Goal: Find specific page/section: Find specific page/section

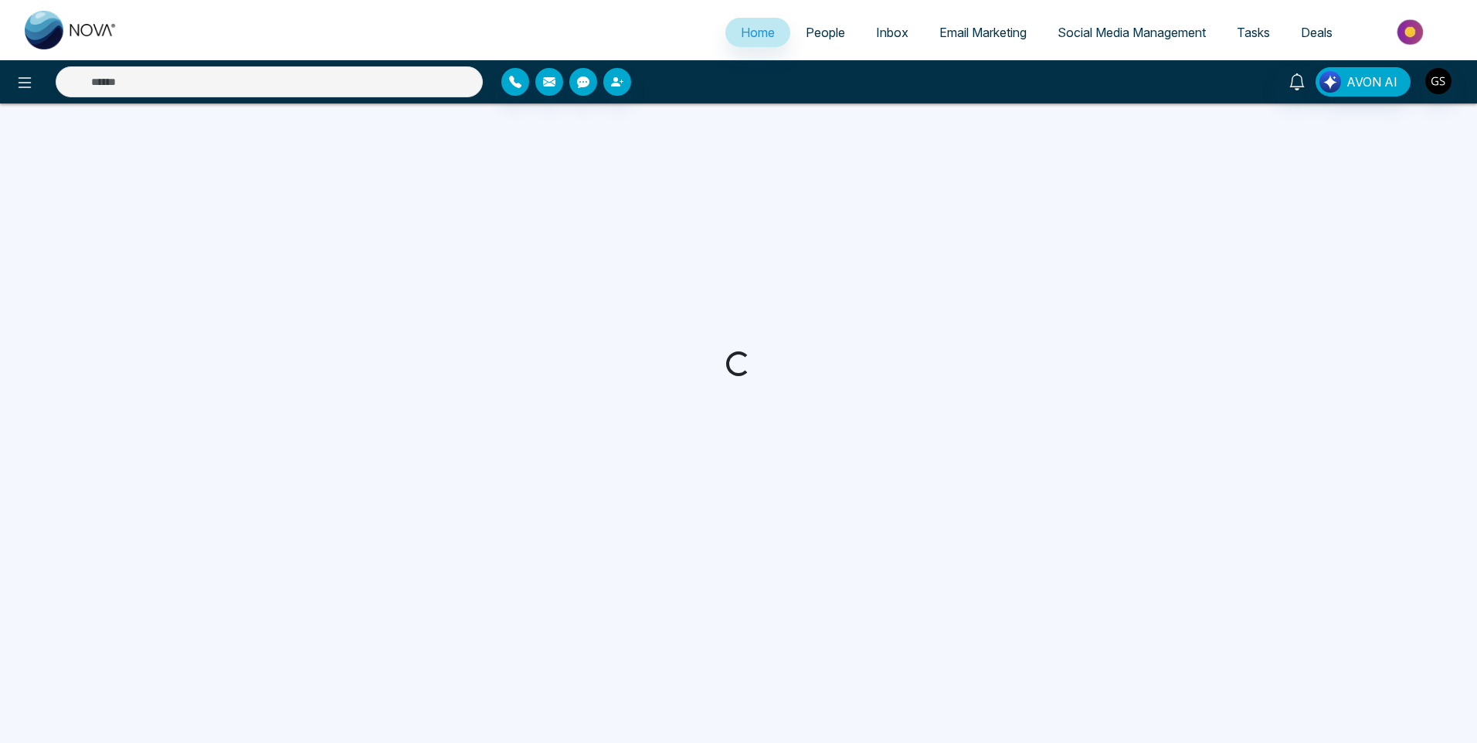
select select "*"
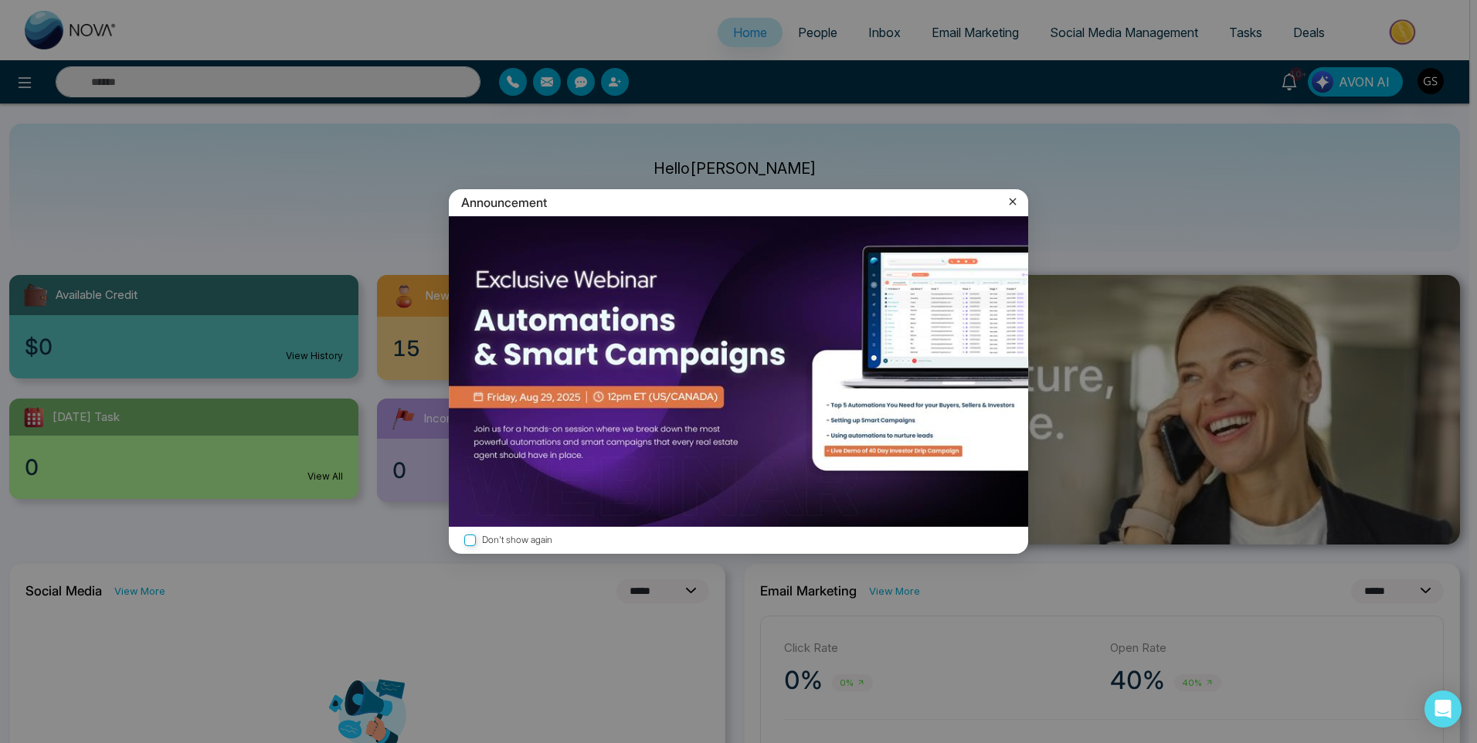
click at [1010, 199] on icon at bounding box center [1013, 202] width 7 height 7
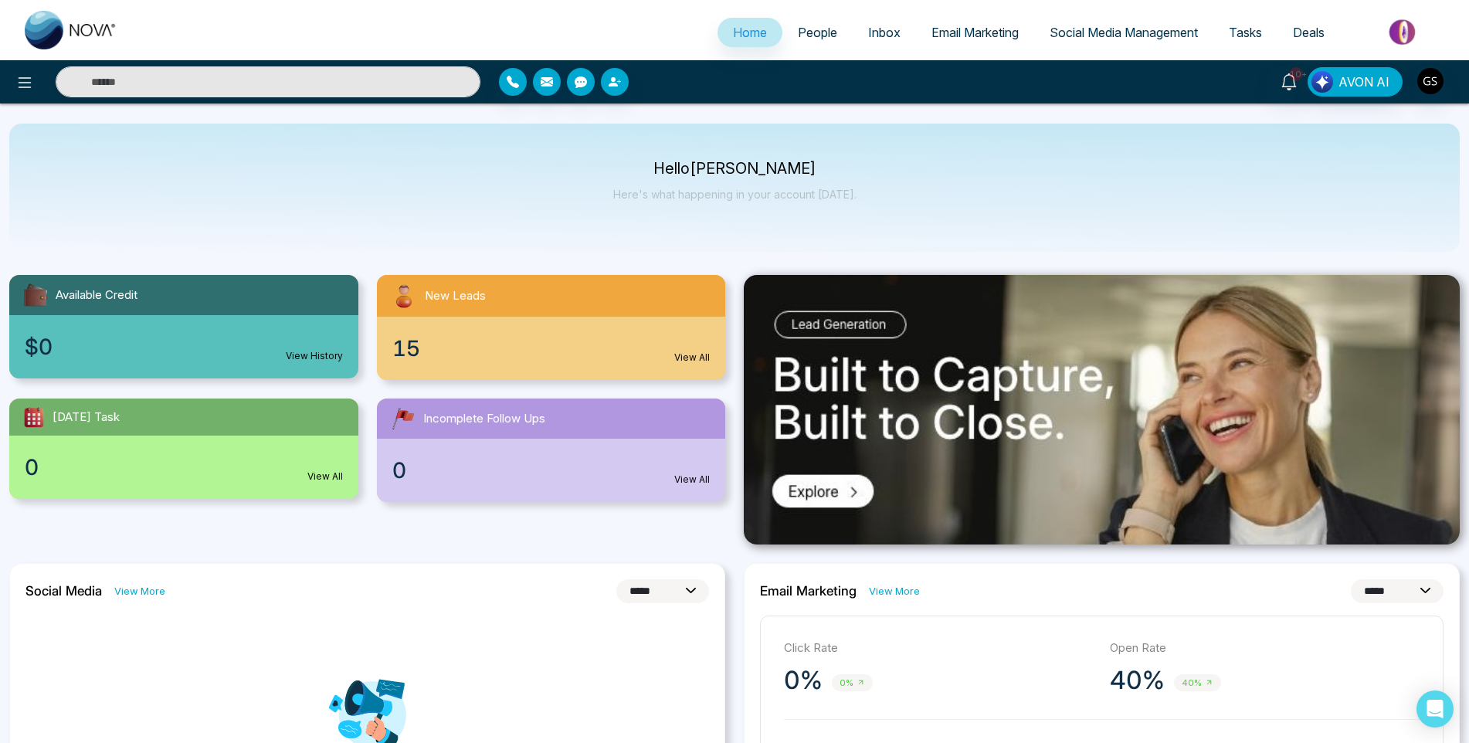
click at [823, 35] on span "People" at bounding box center [817, 32] width 39 height 15
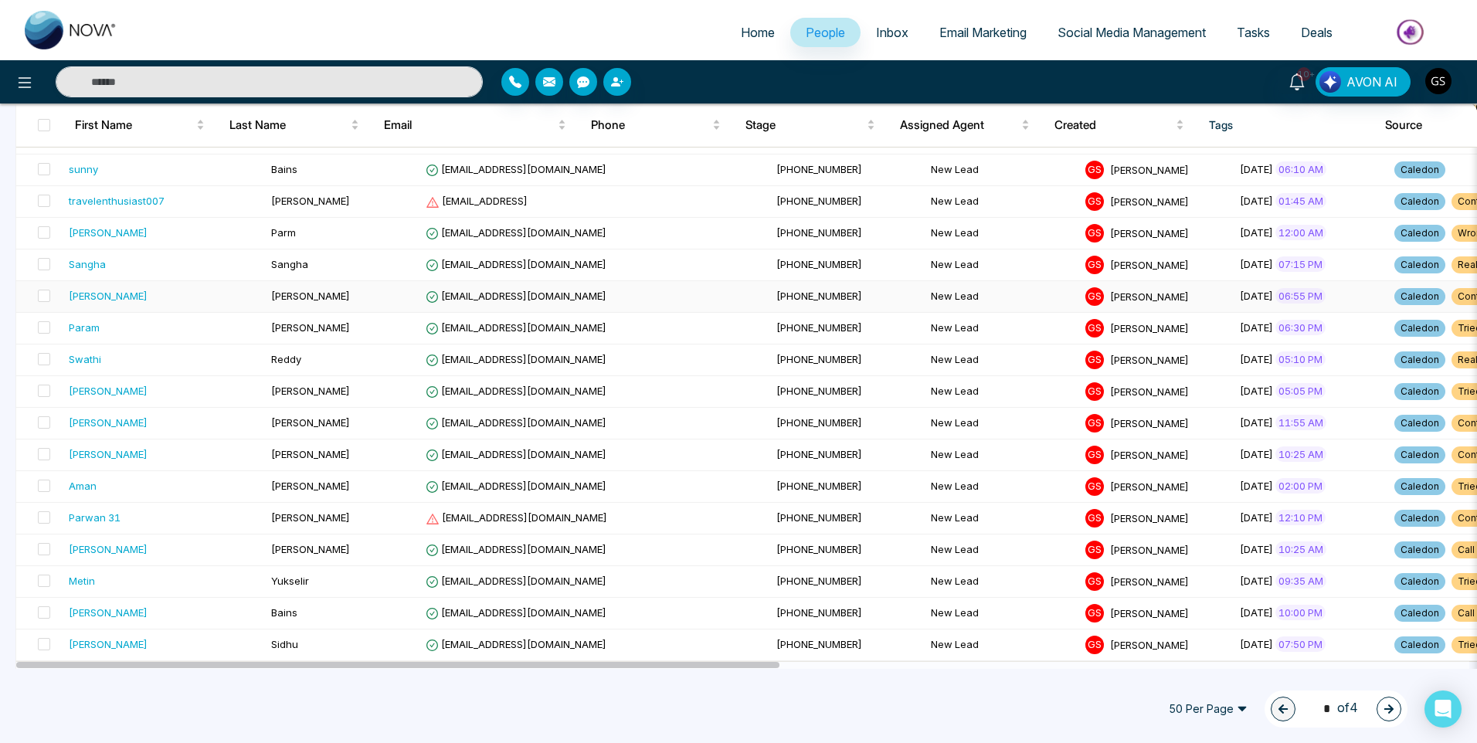
scroll to position [1235, 0]
click at [1390, 708] on icon "button" at bounding box center [1388, 708] width 9 height 9
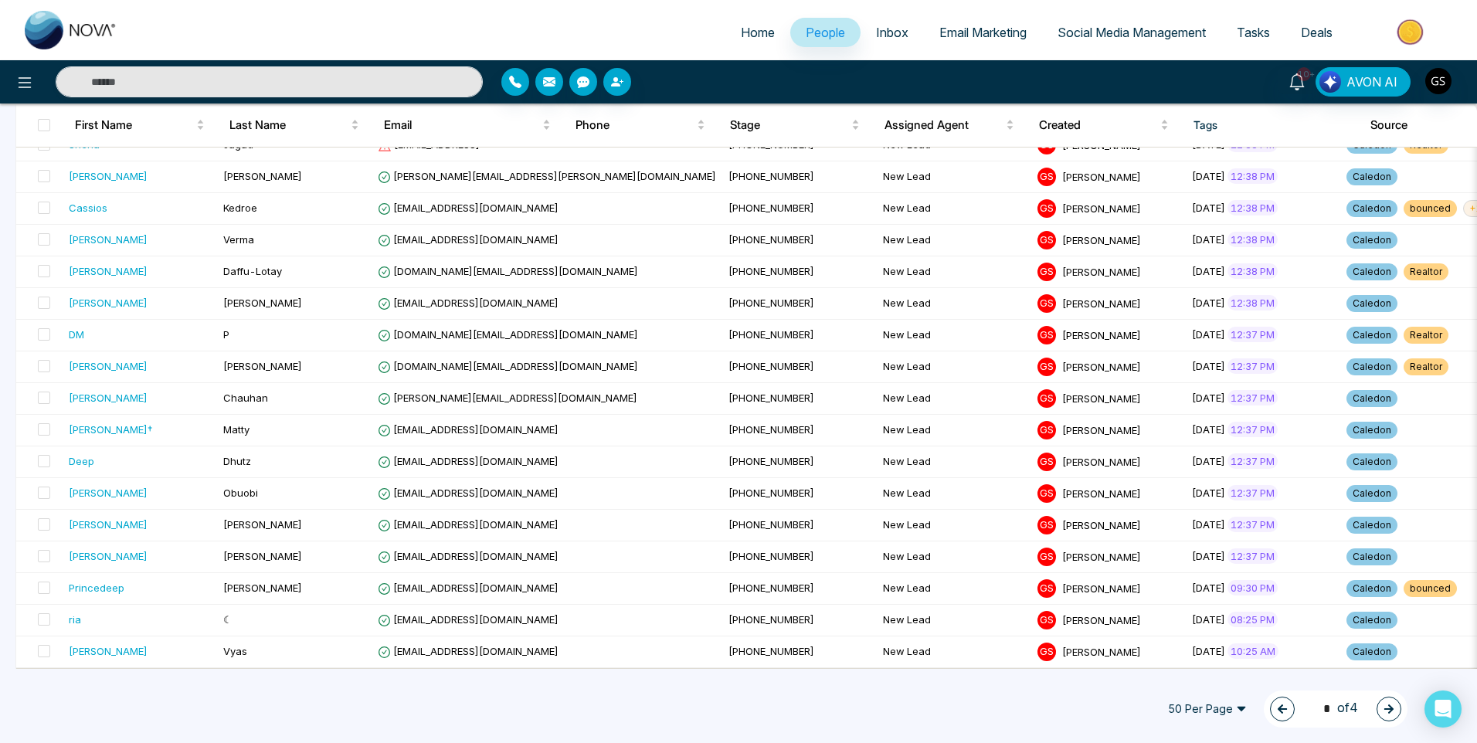
click at [1386, 704] on icon "button" at bounding box center [1389, 709] width 11 height 11
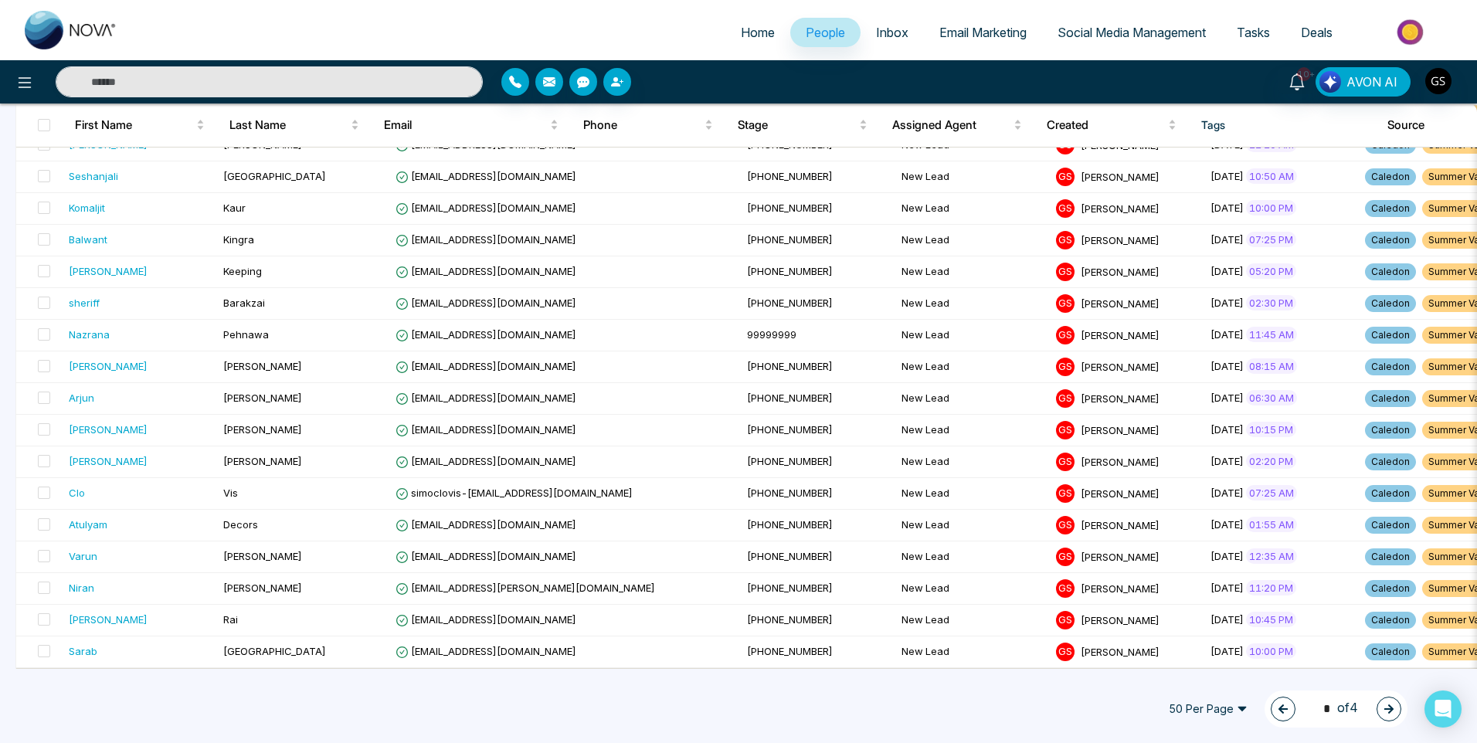
click at [1386, 704] on icon "button" at bounding box center [1389, 709] width 11 height 11
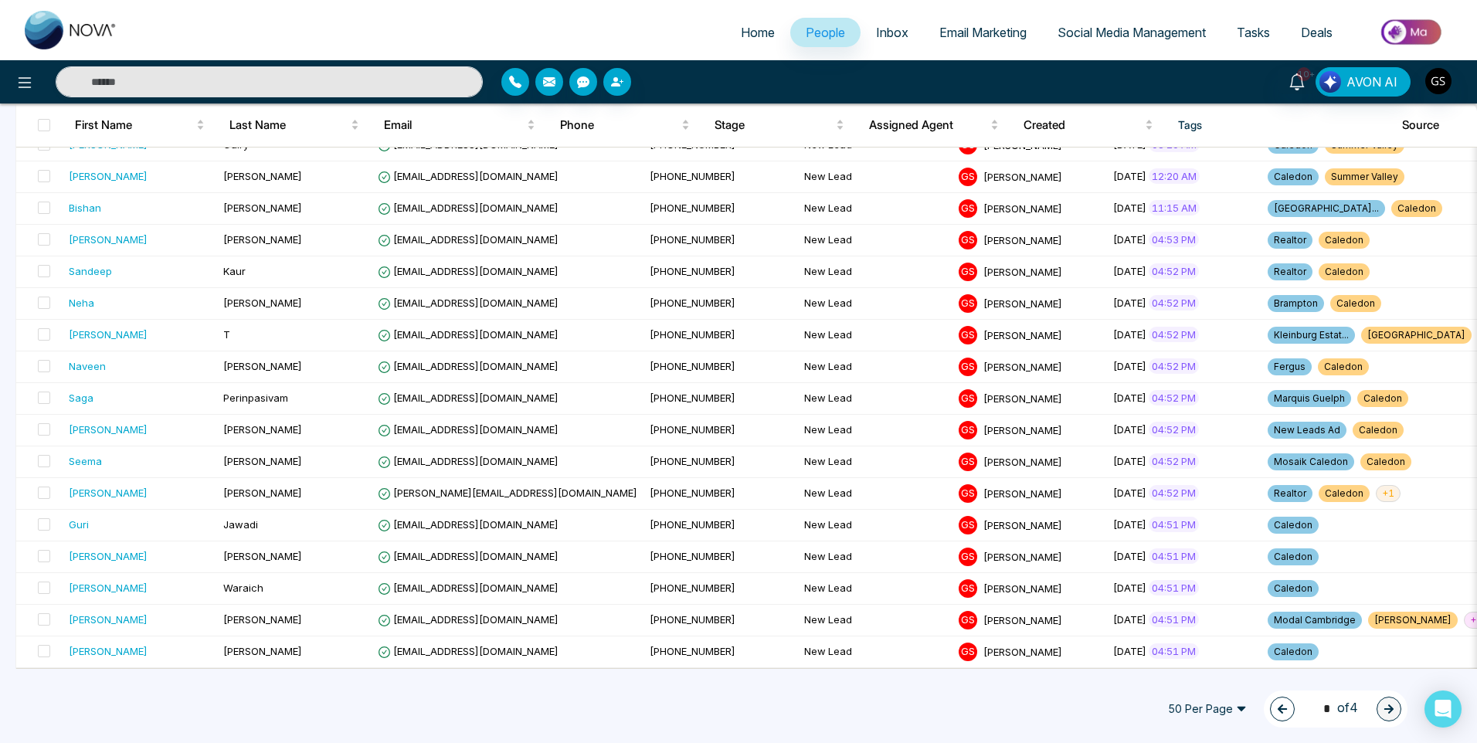
scroll to position [602, 0]
click at [1280, 709] on icon "button" at bounding box center [1282, 708] width 9 height 9
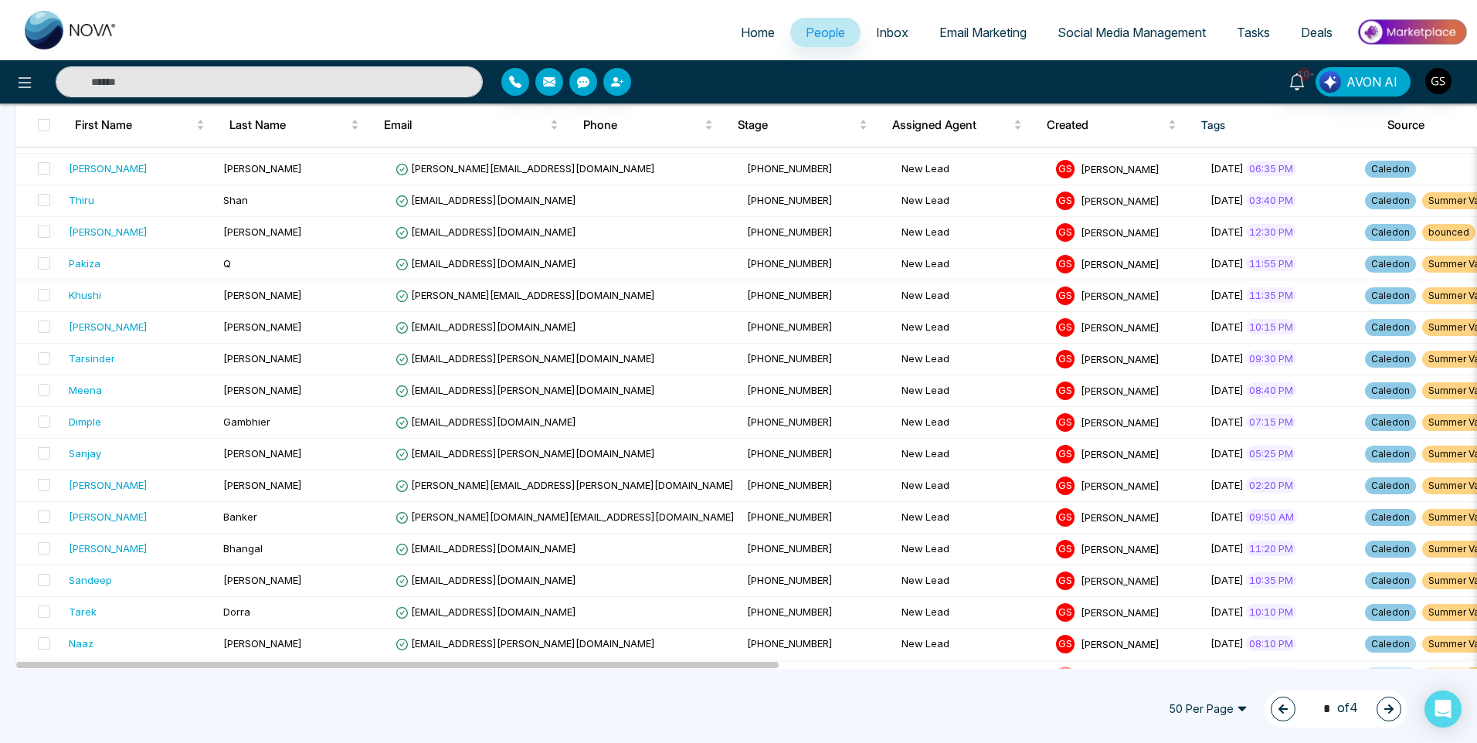
click at [1280, 709] on icon "button" at bounding box center [1282, 708] width 9 height 9
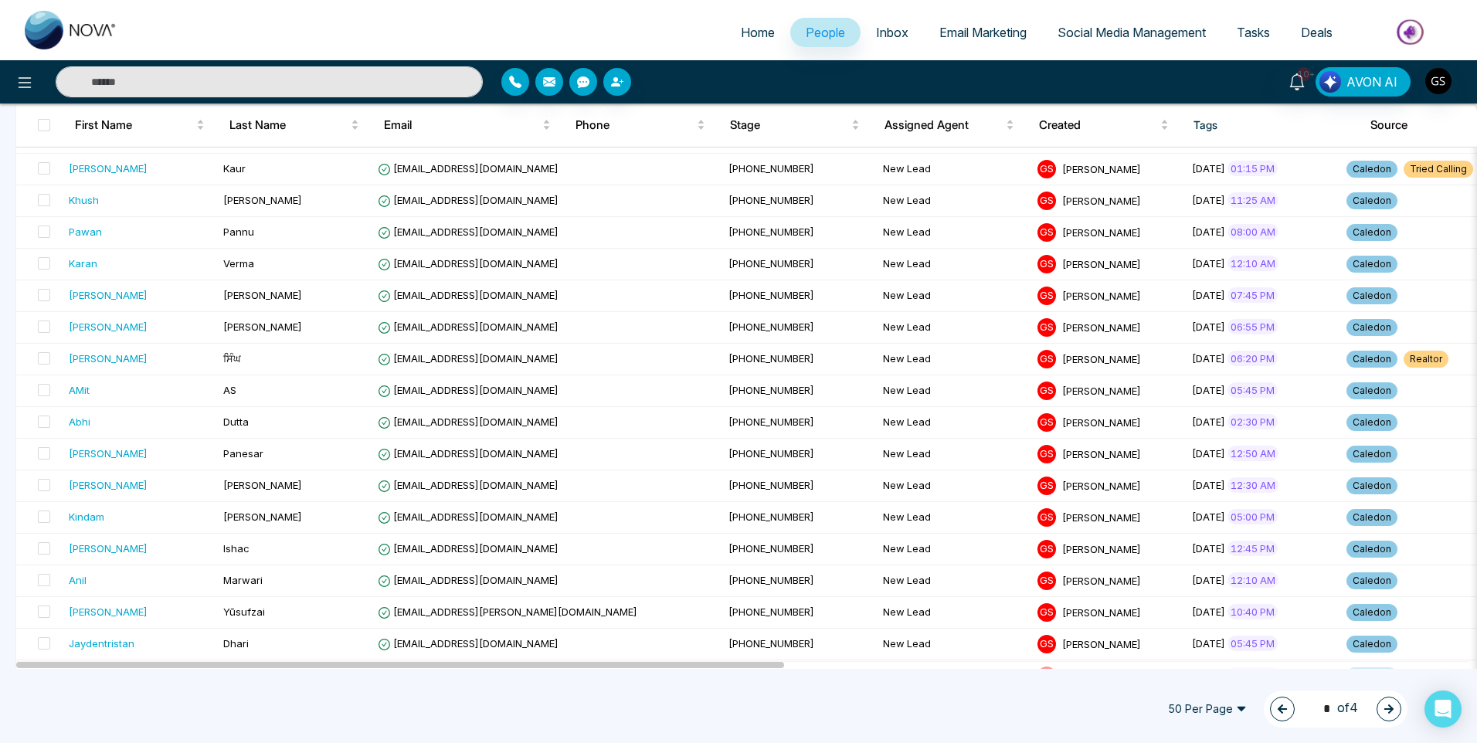
click at [1280, 709] on icon "button" at bounding box center [1282, 708] width 9 height 9
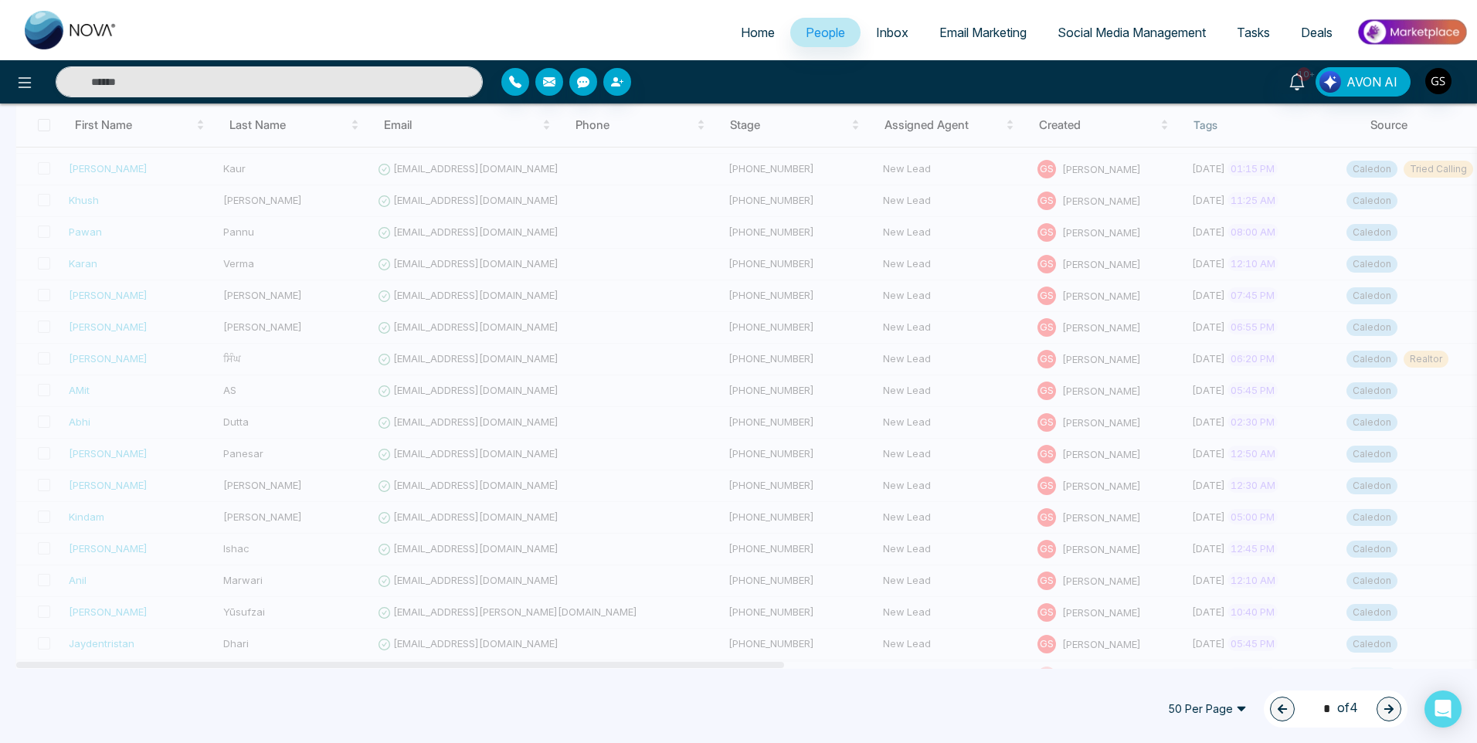
type input "*"
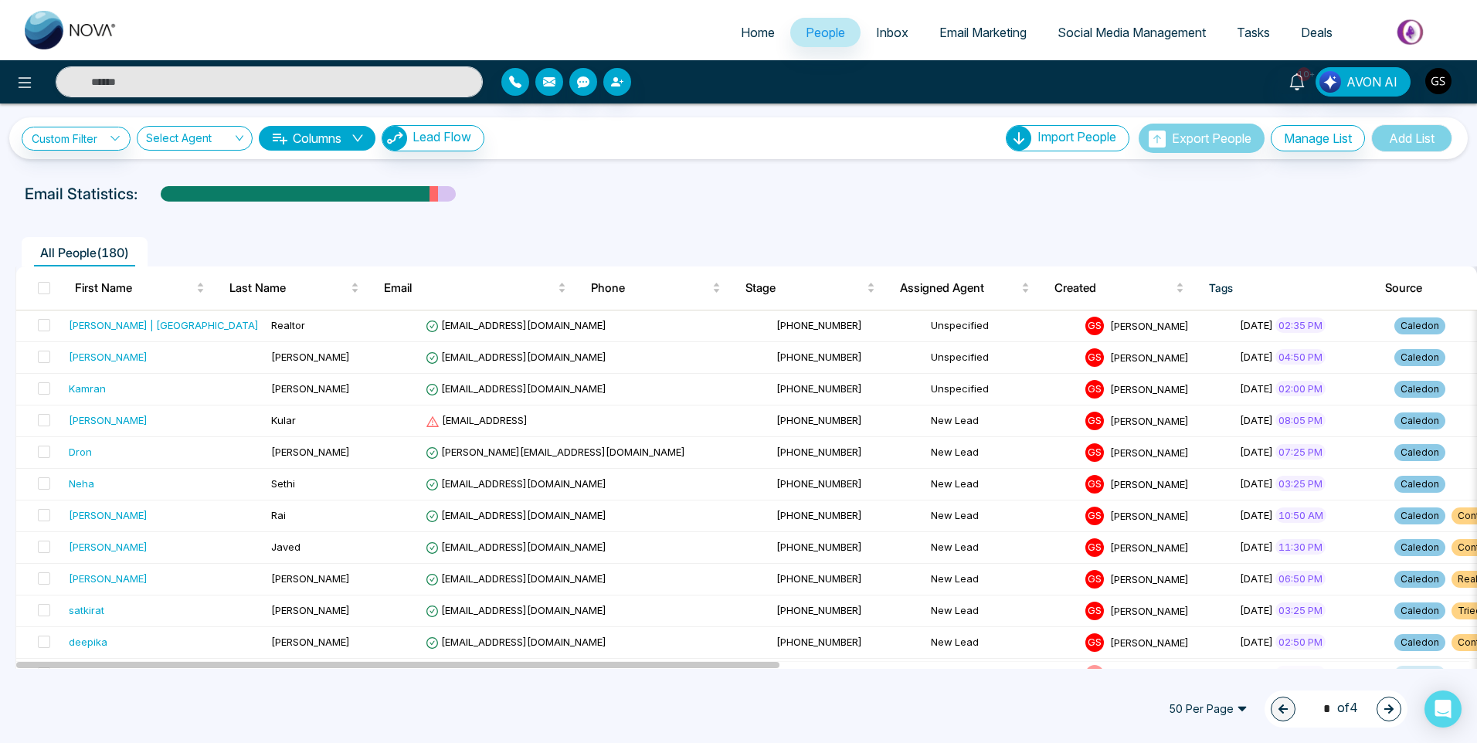
scroll to position [0, 0]
